Goal: Task Accomplishment & Management: Use online tool/utility

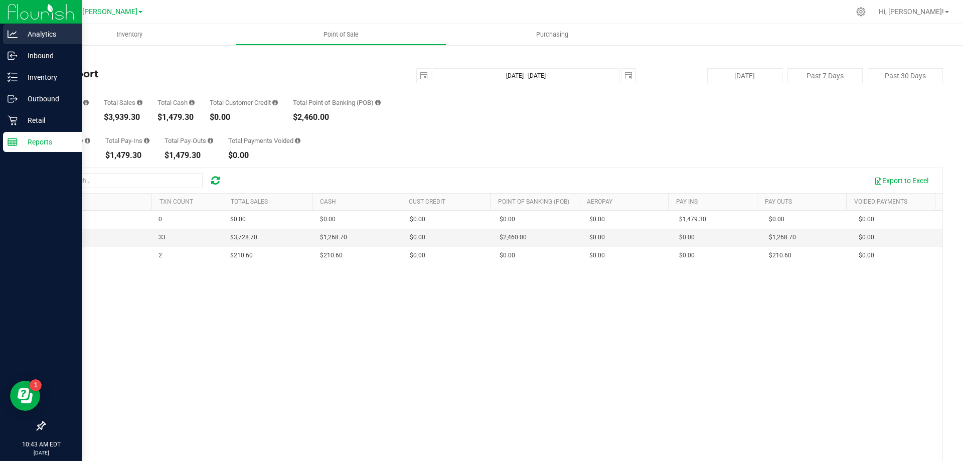
click at [42, 39] on p "Analytics" at bounding box center [48, 34] width 60 height 12
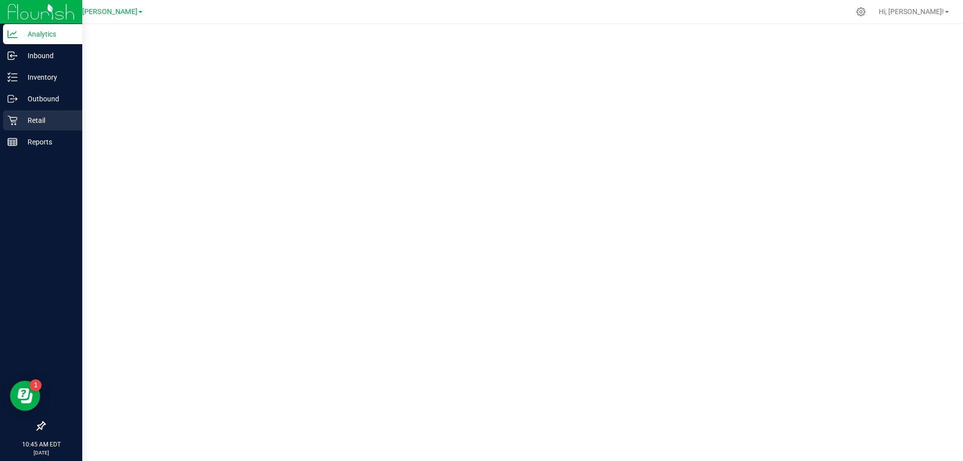
click at [28, 115] on p "Retail" at bounding box center [48, 120] width 60 height 12
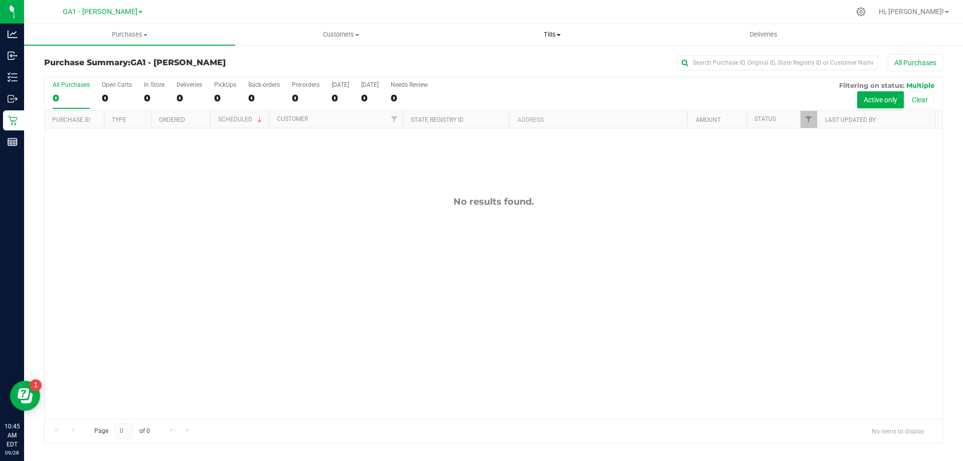
click at [554, 39] on span "Tills" at bounding box center [552, 34] width 210 height 9
click at [517, 57] on li "Manage tills" at bounding box center [551, 61] width 211 height 12
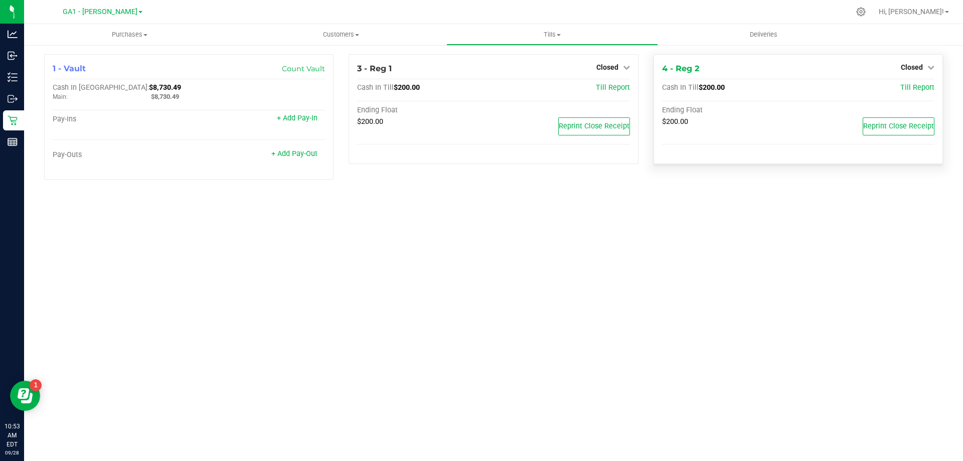
click at [924, 62] on div "Closed" at bounding box center [918, 67] width 34 height 12
click at [629, 71] on icon at bounding box center [626, 67] width 7 height 7
click at [599, 94] on div "Open Till" at bounding box center [607, 88] width 74 height 13
click at [605, 87] on link "Open Till" at bounding box center [607, 88] width 27 height 8
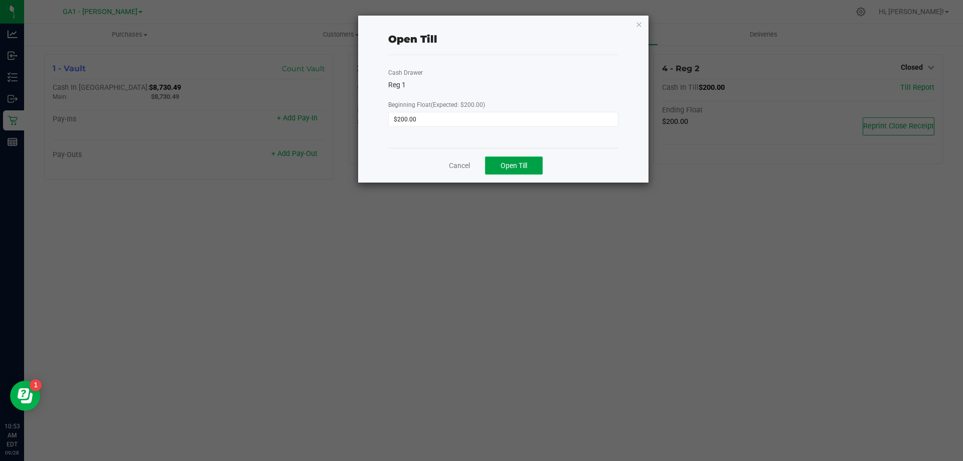
click at [520, 158] on button "Open Till" at bounding box center [514, 165] width 58 height 18
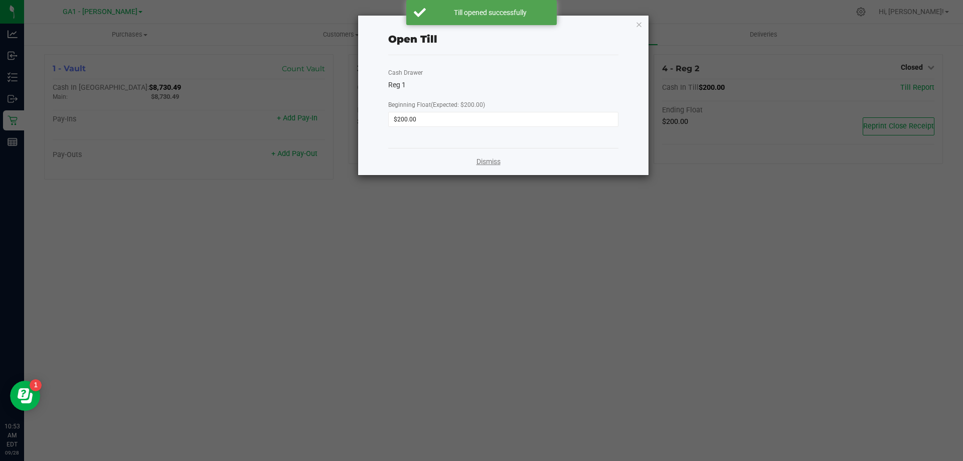
click at [488, 163] on link "Dismiss" at bounding box center [489, 161] width 24 height 11
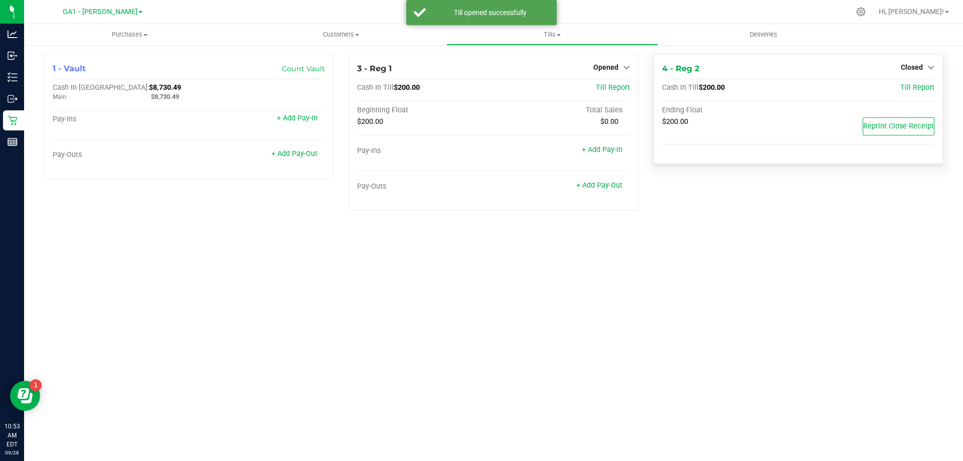
click at [929, 72] on div "Closed" at bounding box center [918, 67] width 34 height 12
click at [920, 59] on div "4 - Reg 2 Closed Open Till Cash In Till $200.00 Till Report Ending Float $200.0…" at bounding box center [798, 109] width 289 height 110
click at [921, 64] on span "Closed" at bounding box center [912, 67] width 22 height 8
click at [905, 93] on div "Open Till" at bounding box center [911, 88] width 74 height 13
click at [906, 90] on link "Open Till" at bounding box center [911, 88] width 27 height 8
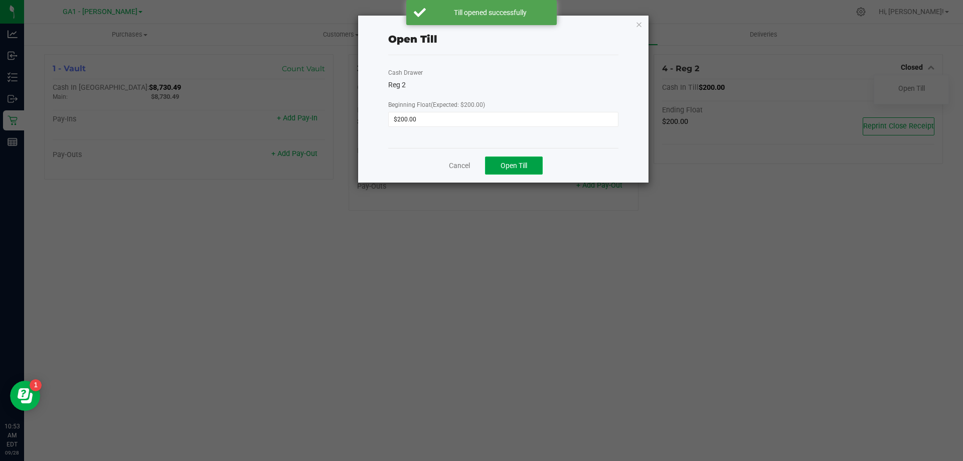
click at [505, 167] on span "Open Till" at bounding box center [514, 166] width 27 height 8
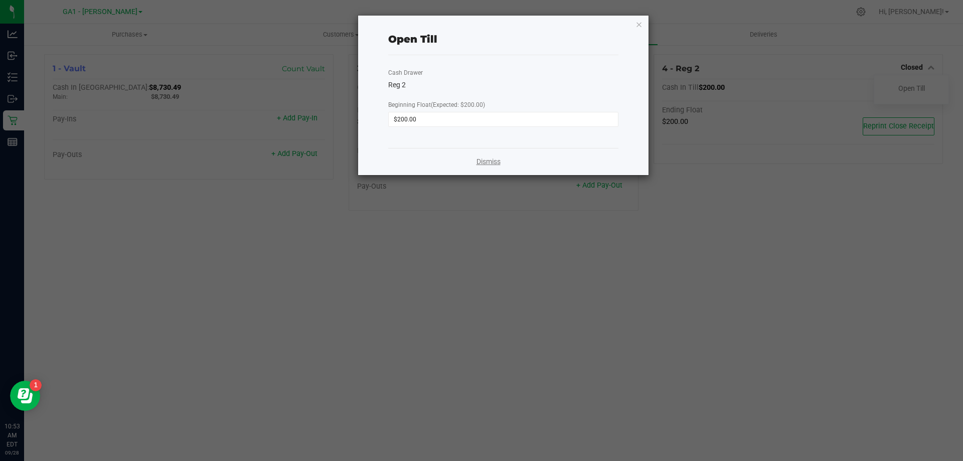
click at [494, 164] on link "Dismiss" at bounding box center [489, 161] width 24 height 11
